Goal: Task Accomplishment & Management: Manage account settings

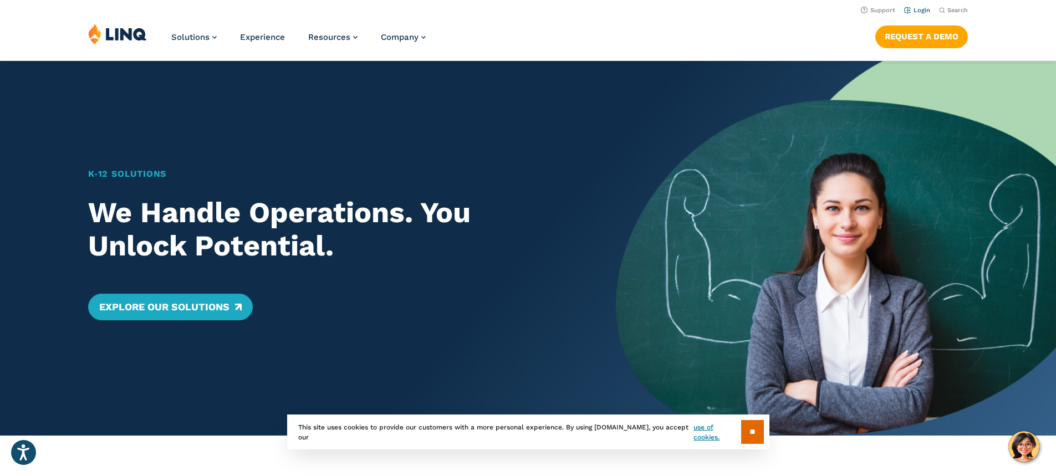
click at [908, 12] on link "Login" at bounding box center [917, 10] width 26 height 7
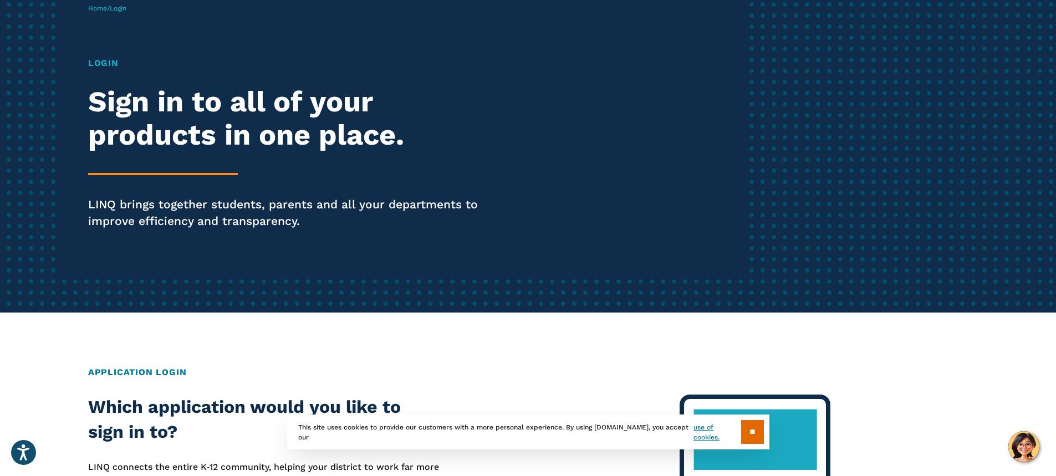
scroll to position [111, 0]
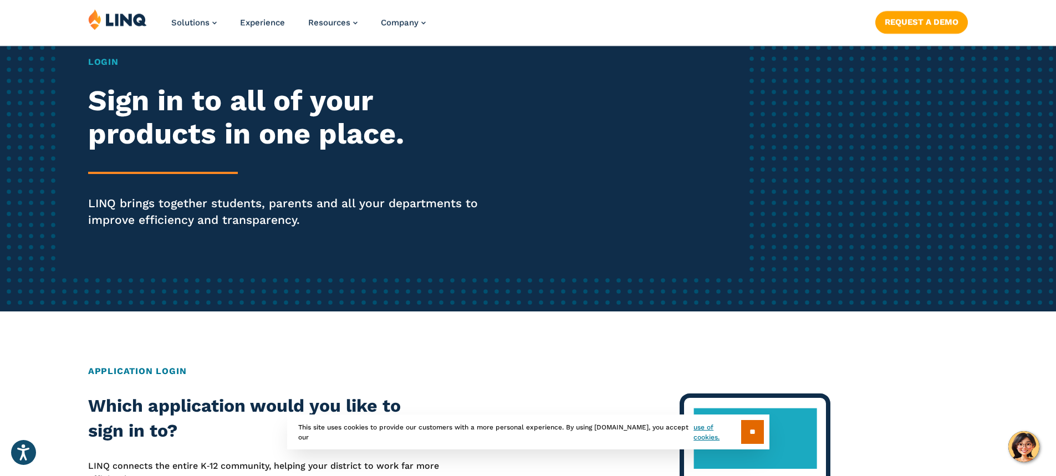
click at [103, 62] on h1 "Login" at bounding box center [291, 61] width 407 height 13
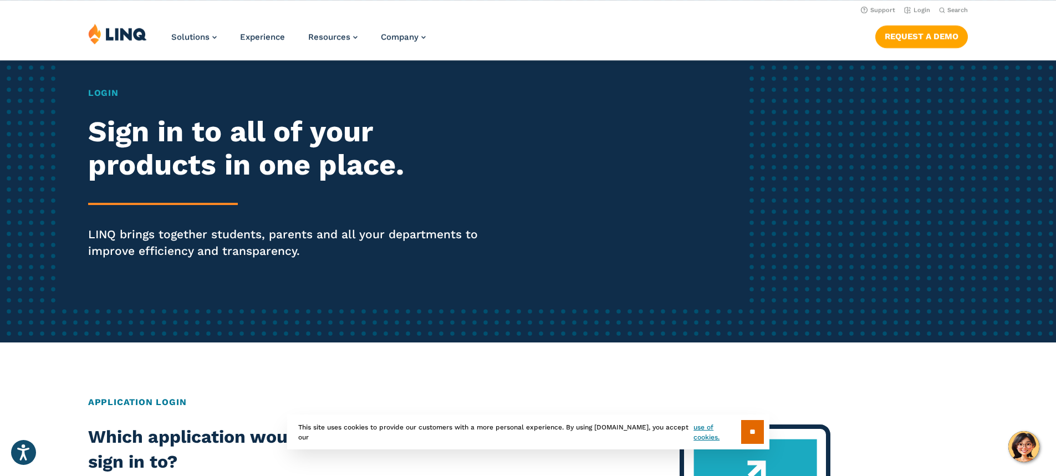
scroll to position [0, 0]
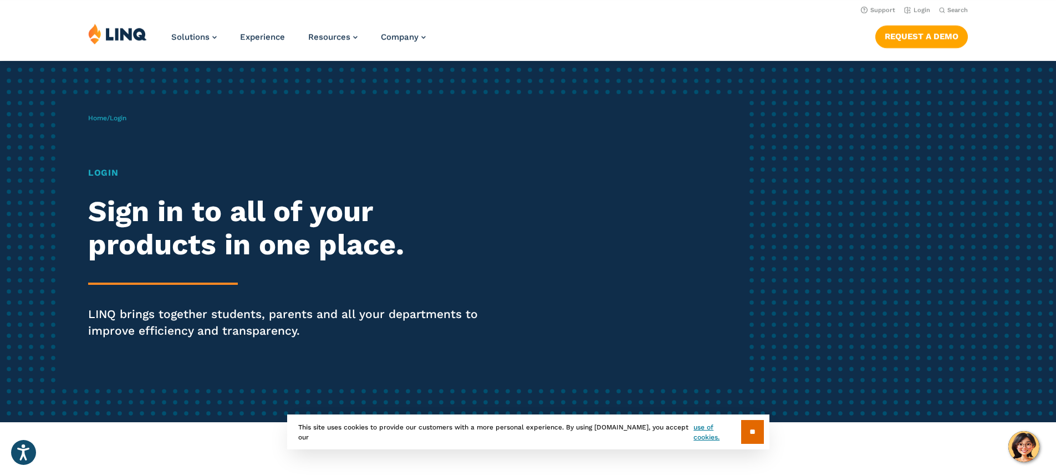
click at [232, 315] on p "LINQ brings together students, parents and all your departments to improve effi…" at bounding box center [291, 322] width 407 height 33
